Goal: Book appointment/travel/reservation

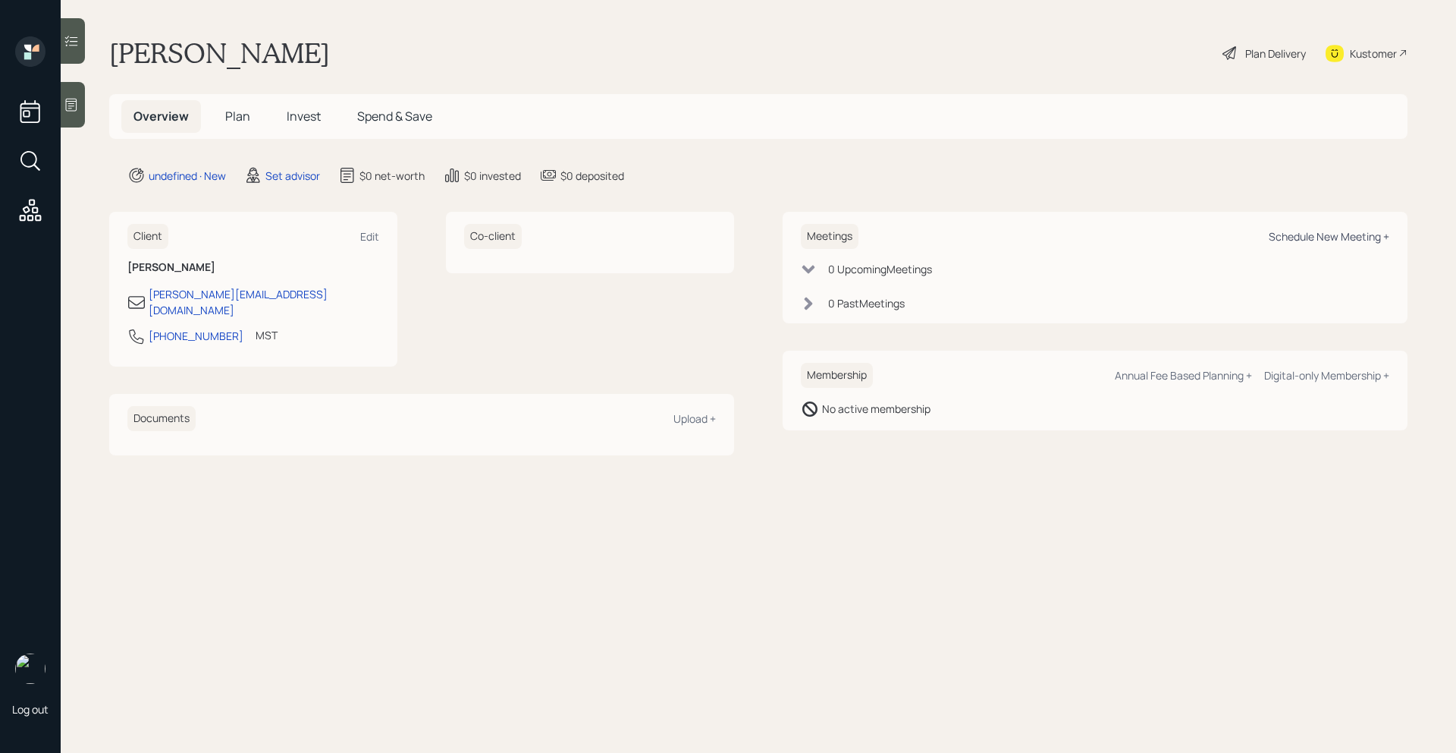
click at [1330, 243] on div "Schedule New Meeting +" at bounding box center [1329, 236] width 121 height 14
select select "round-robin"
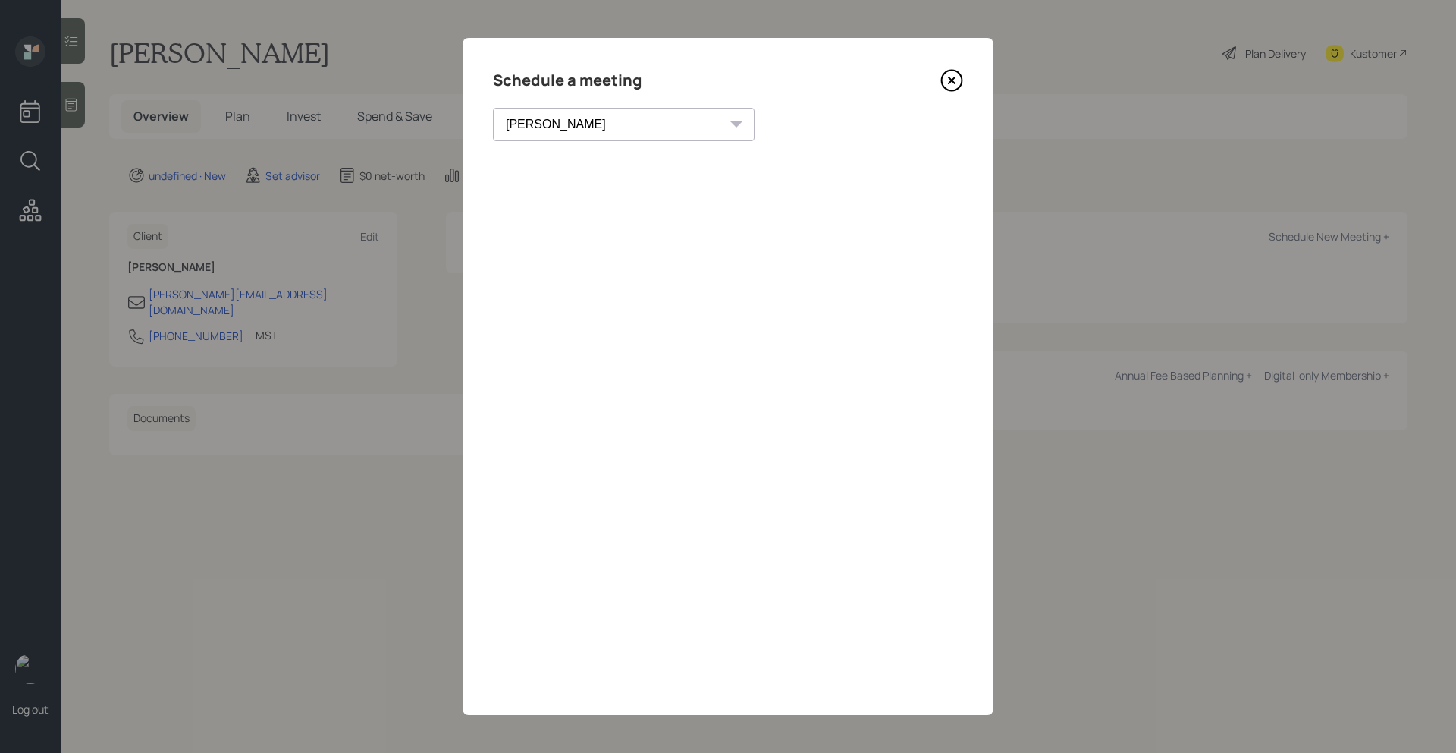
click at [958, 70] on icon at bounding box center [952, 80] width 23 height 23
